Goal: Navigation & Orientation: Find specific page/section

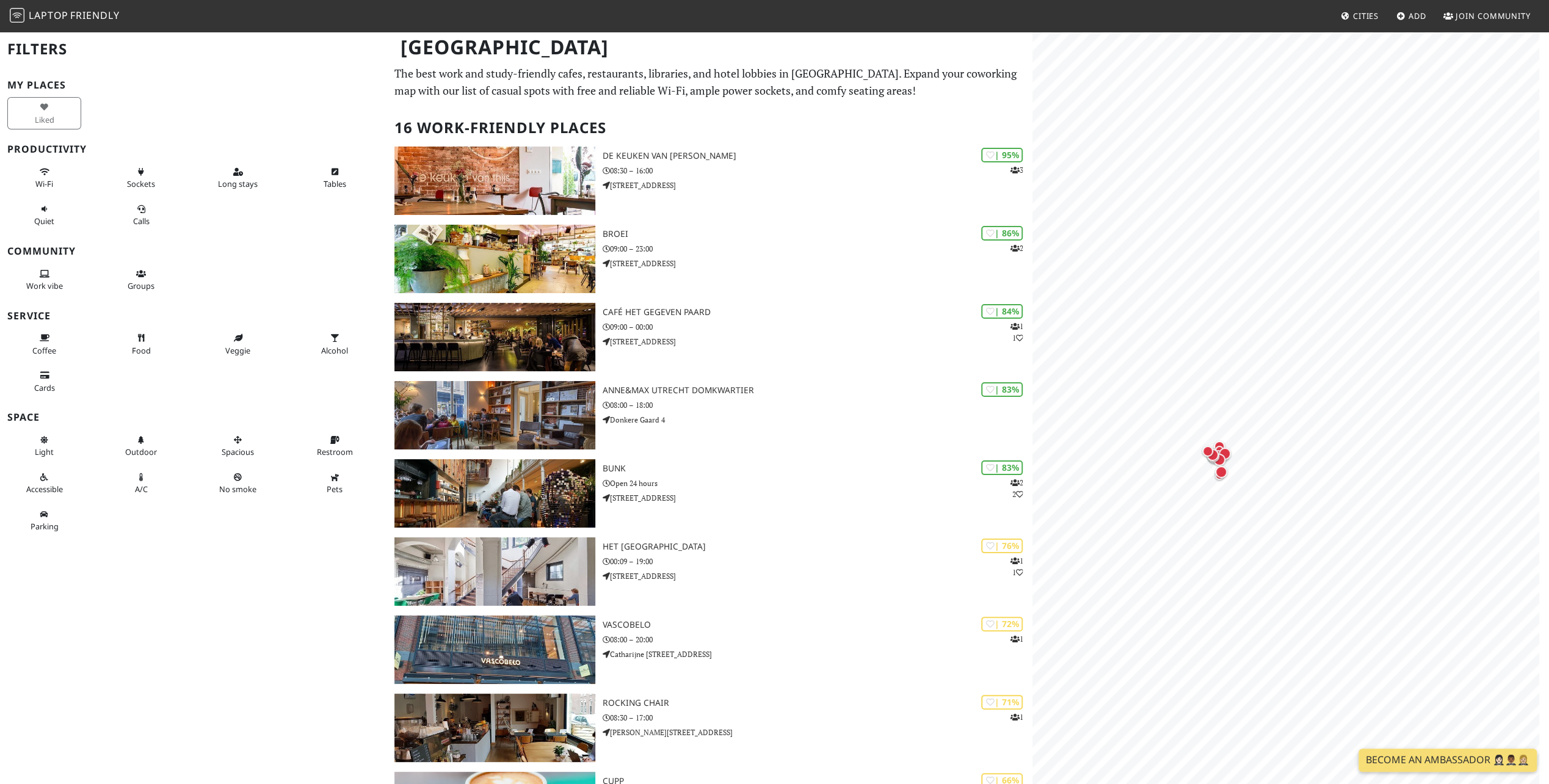
click at [75, 11] on span "Friendly" at bounding box center [94, 15] width 49 height 13
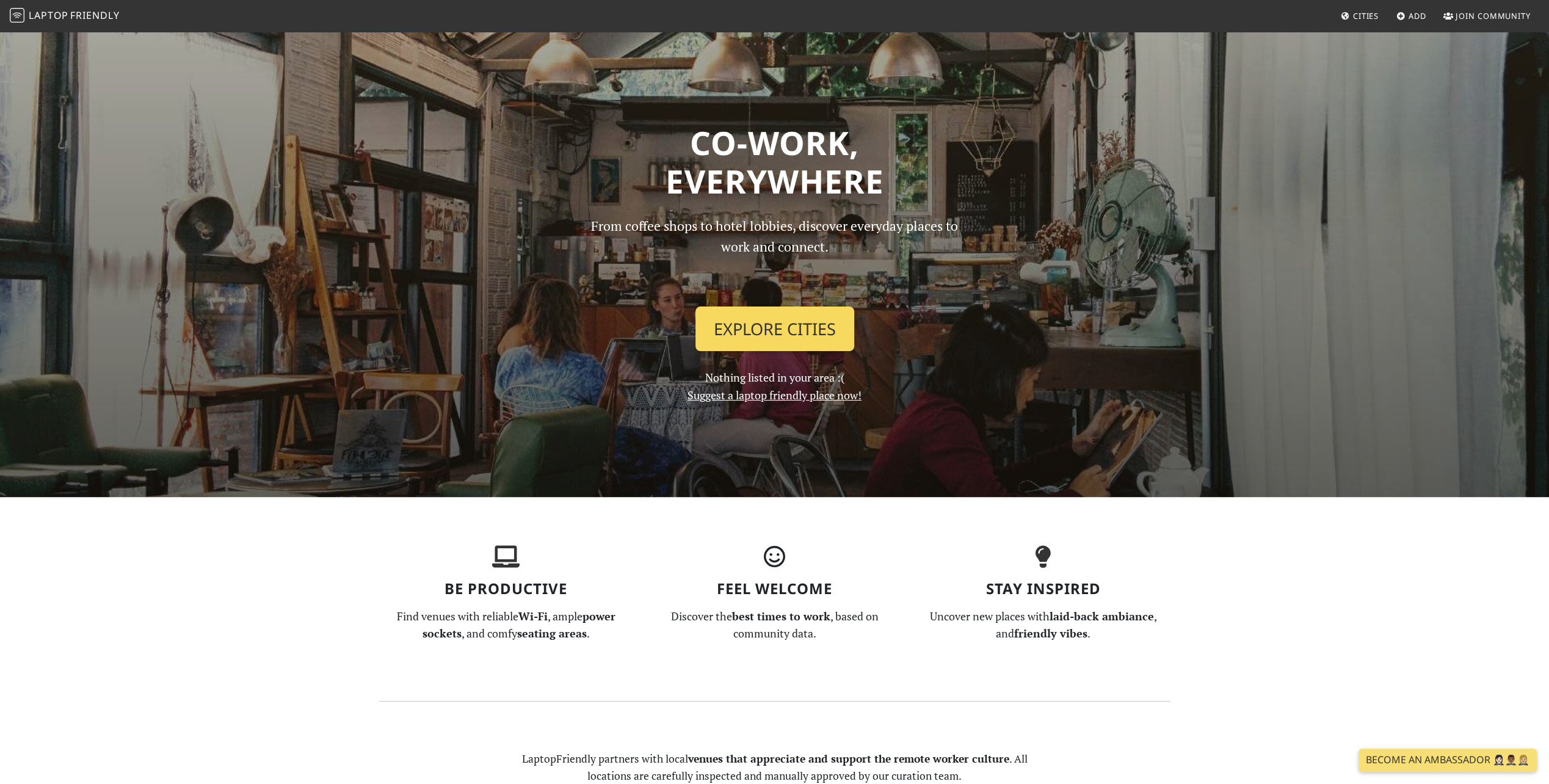
click at [800, 332] on link "Explore Cities" at bounding box center [775, 329] width 159 height 45
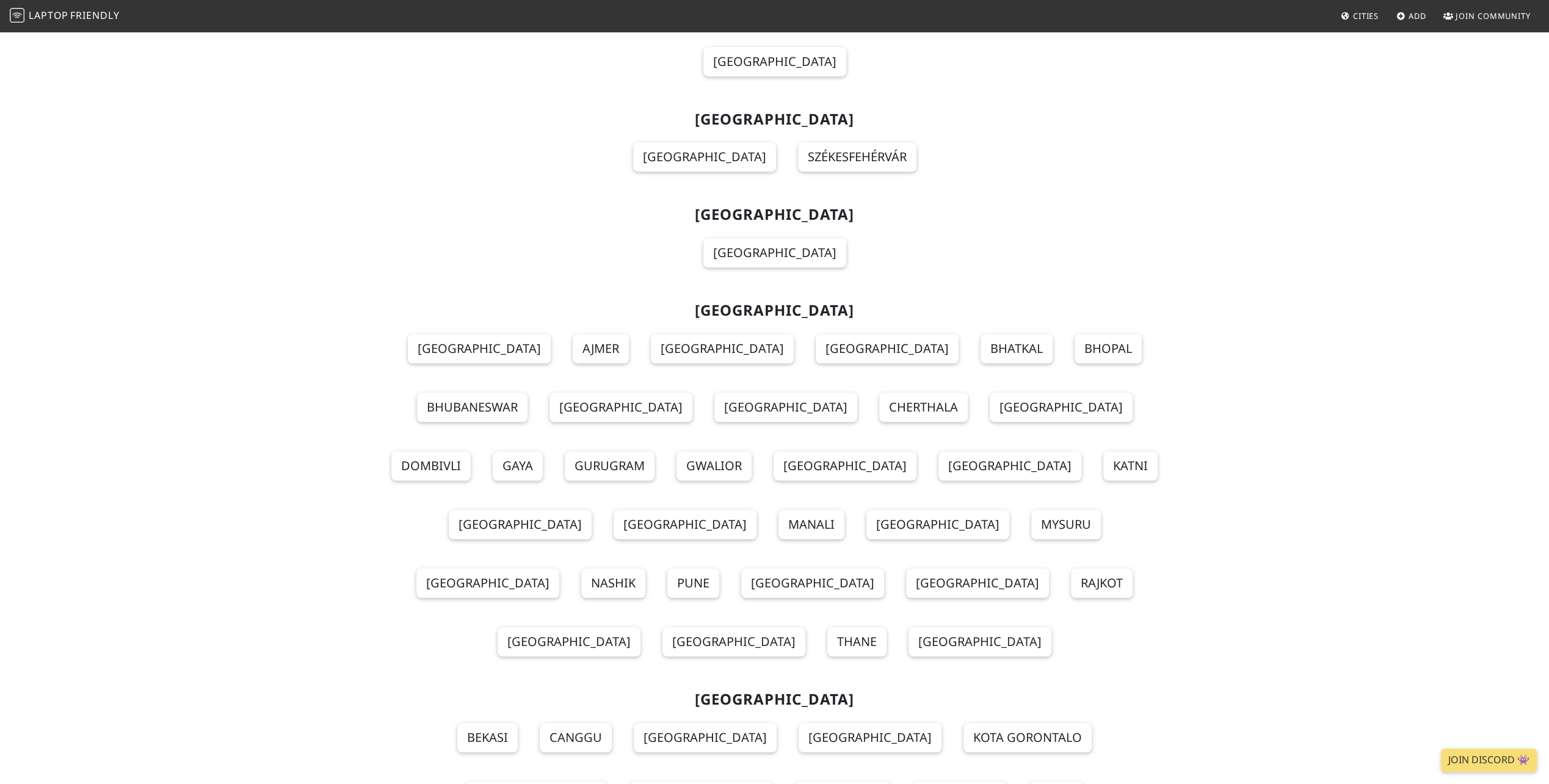
scroll to position [8046, 0]
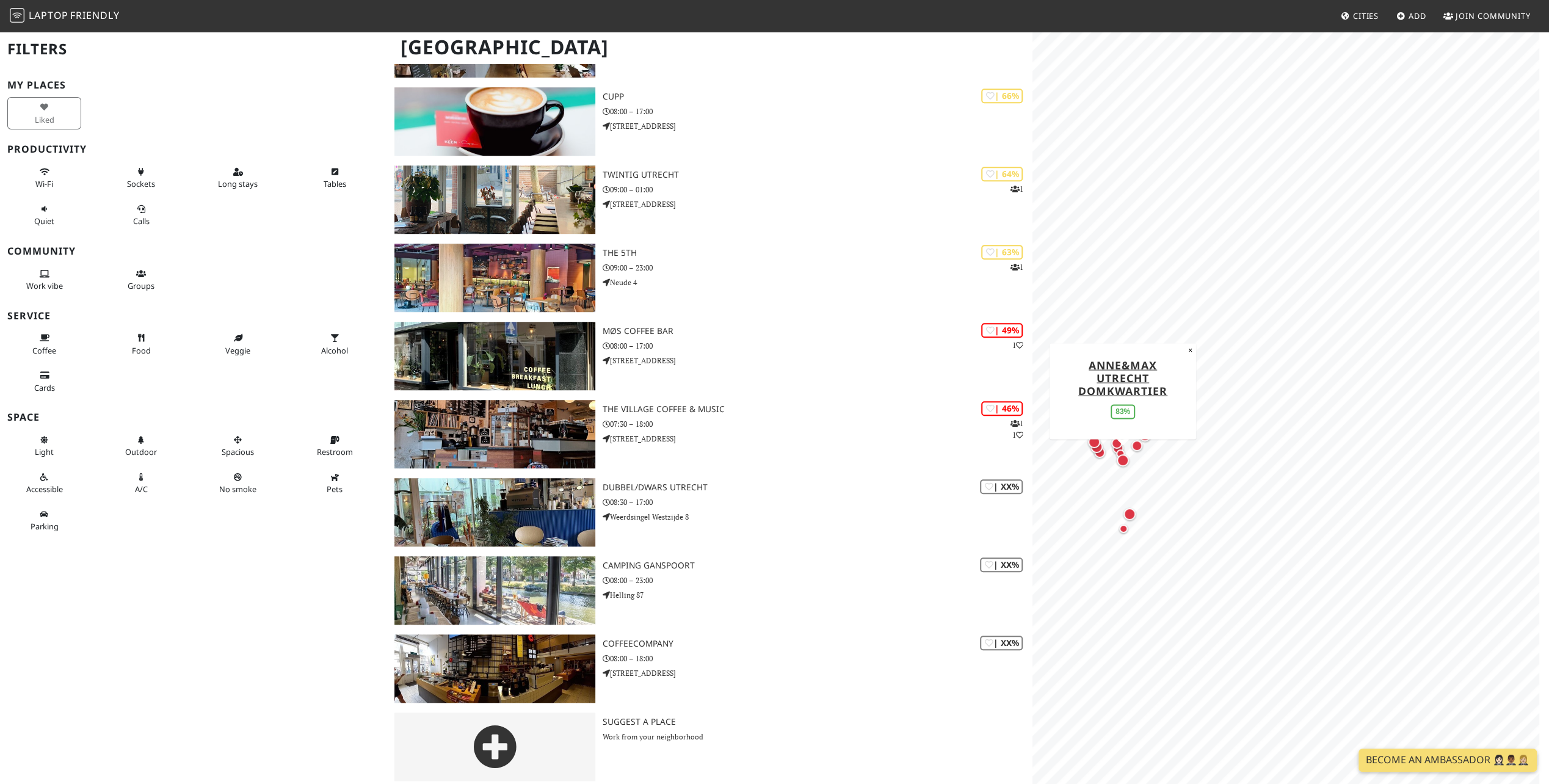
scroll to position [691, 0]
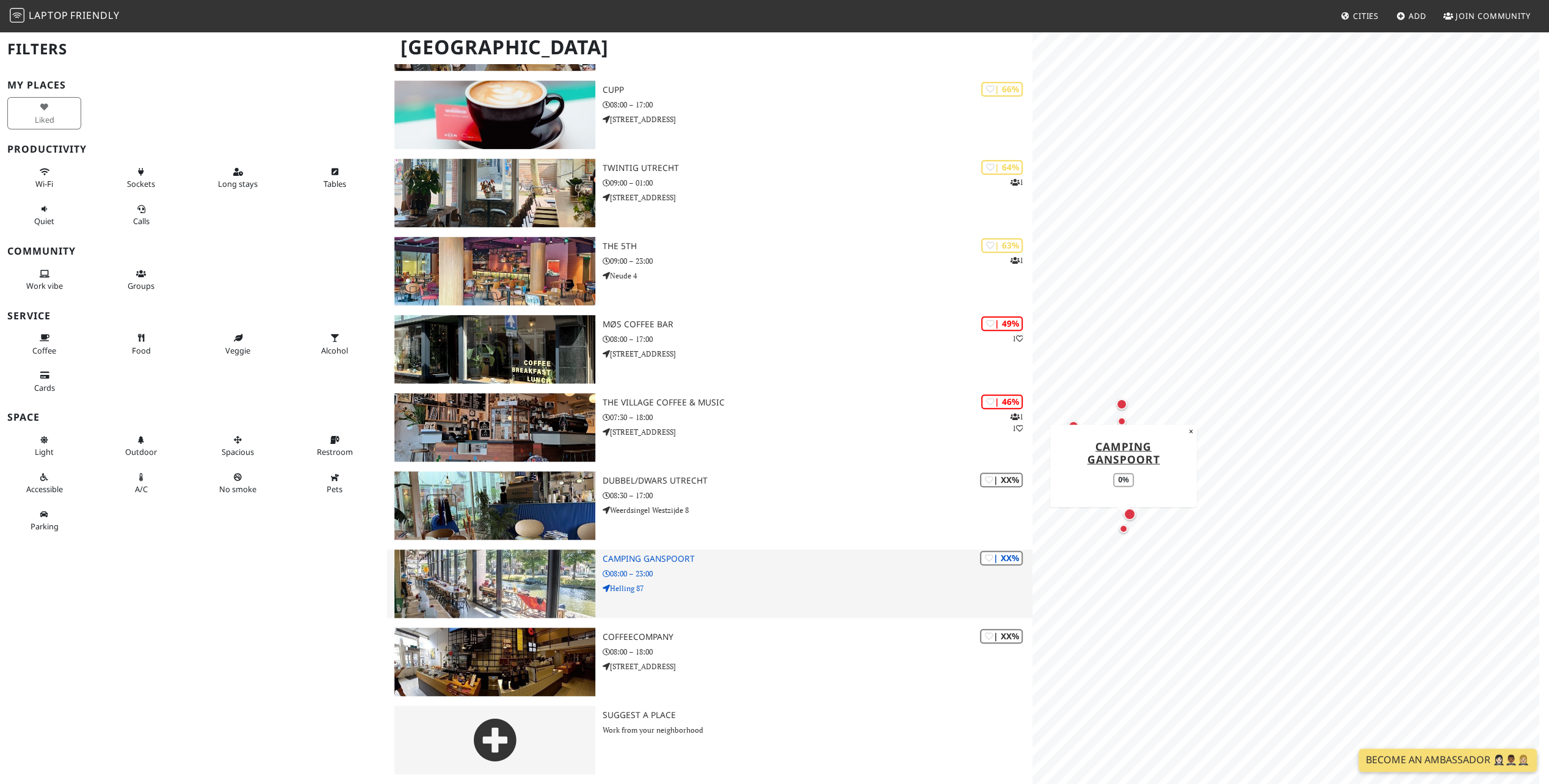
click at [700, 582] on p "Helling 87" at bounding box center [818, 588] width 431 height 12
